Goal: Transaction & Acquisition: Purchase product/service

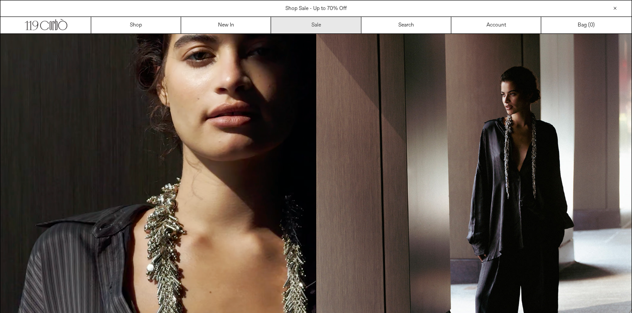
click at [332, 20] on link "Sale" at bounding box center [316, 25] width 90 height 17
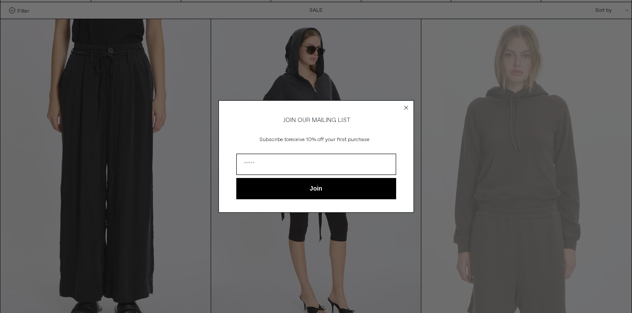
click at [409, 104] on circle "Close dialog" at bounding box center [406, 108] width 8 height 8
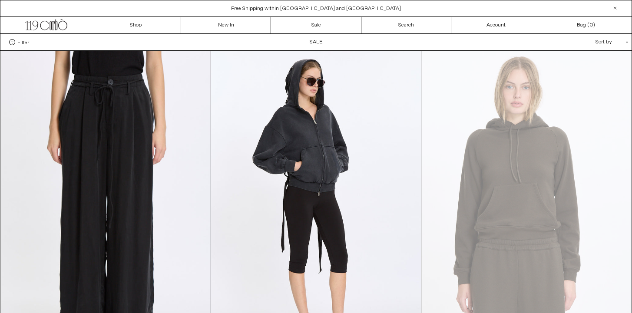
click at [602, 43] on div "Sort by .cls-1{fill:#231f20}" at bounding box center [584, 42] width 78 height 17
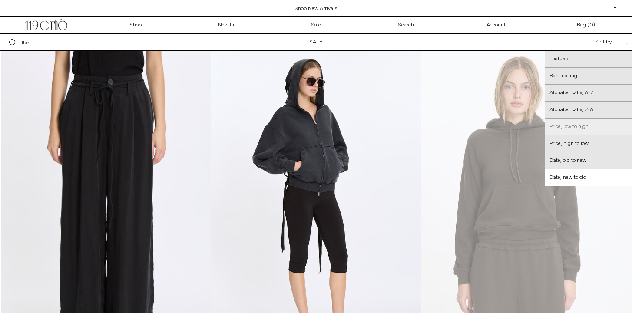
click at [581, 127] on link "Price, low to high" at bounding box center [588, 127] width 86 height 17
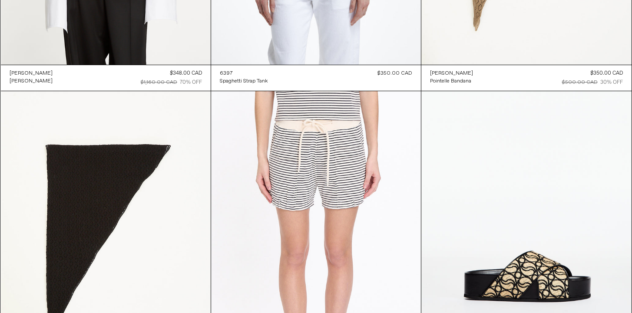
scroll to position [10572, 0]
